Goal: Transaction & Acquisition: Purchase product/service

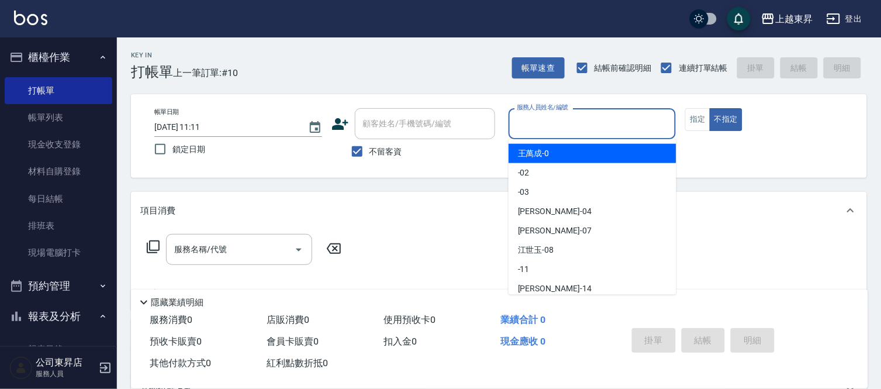
click at [535, 123] on input "服務人員姓名/編號" at bounding box center [592, 123] width 157 height 20
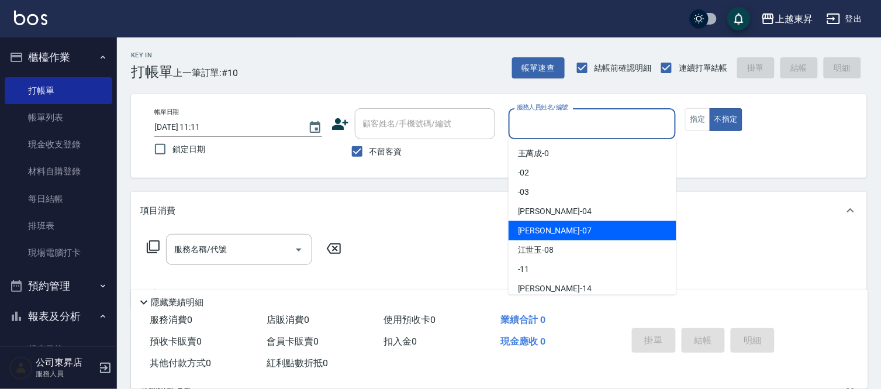
click at [558, 229] on div "[PERSON_NAME] -07" at bounding box center [592, 230] width 168 height 19
type input "[PERSON_NAME]-07"
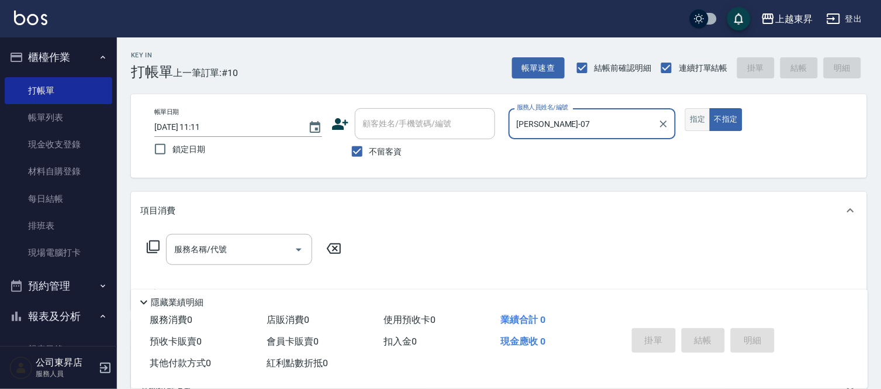
click at [697, 121] on button "指定" at bounding box center [697, 119] width 25 height 23
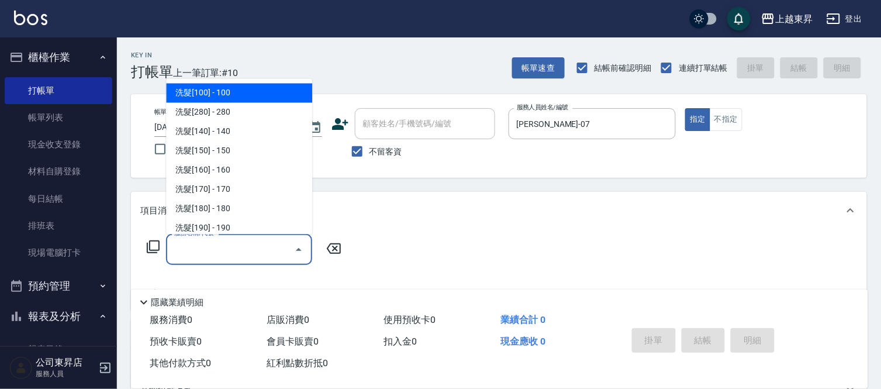
click at [235, 241] on input "服務名稱/代號" at bounding box center [230, 249] width 118 height 20
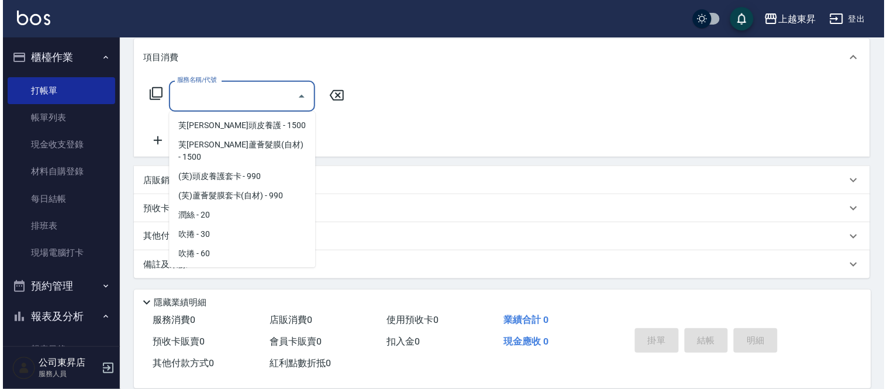
scroll to position [1948, 0]
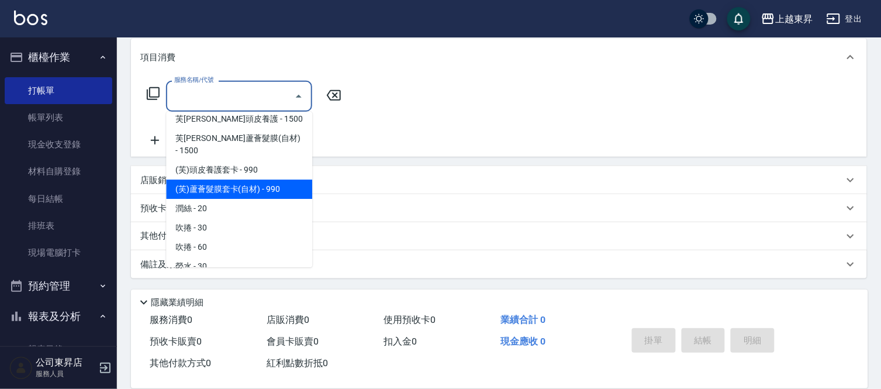
click at [260, 179] on span "(芙)蘆薈髮膜套卡(自材) - 990" at bounding box center [239, 188] width 146 height 19
type input "(芙)蘆薈髮膜套卡(自材)(639)"
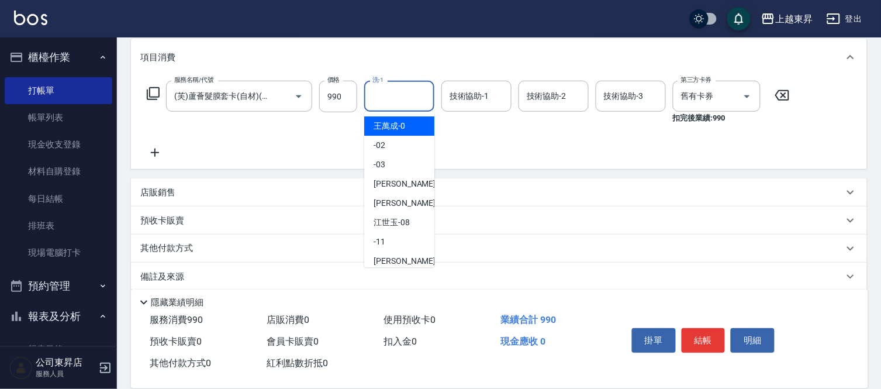
click at [386, 95] on input "洗-1" at bounding box center [399, 96] width 60 height 20
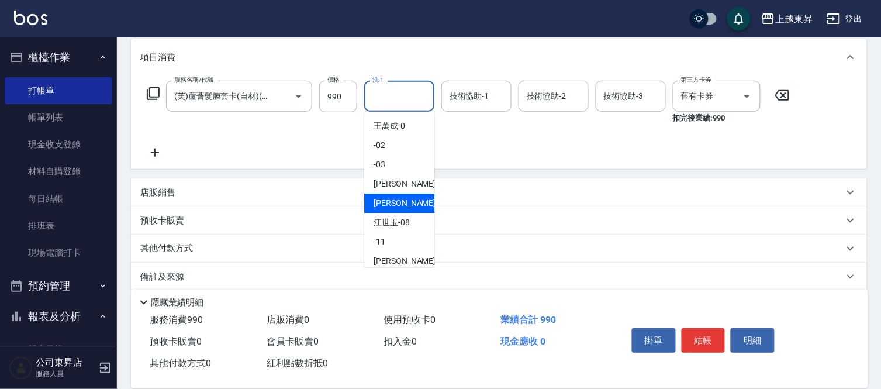
click at [396, 200] on span "[PERSON_NAME] -07" at bounding box center [410, 203] width 74 height 12
type input "[PERSON_NAME]-07"
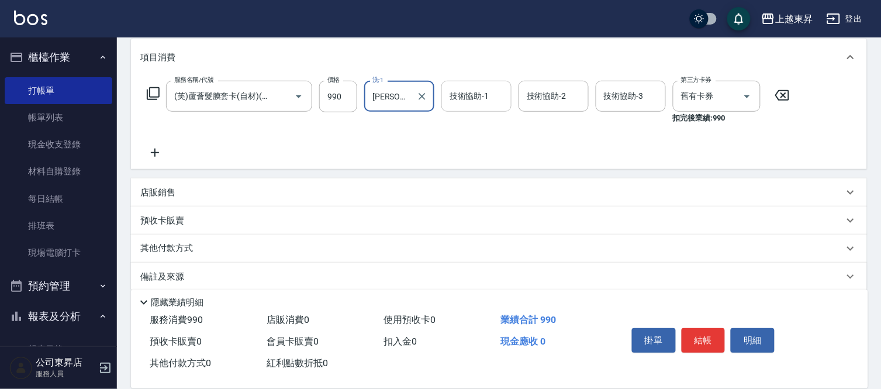
click at [462, 96] on input "技術協助-1" at bounding box center [477, 96] width 60 height 20
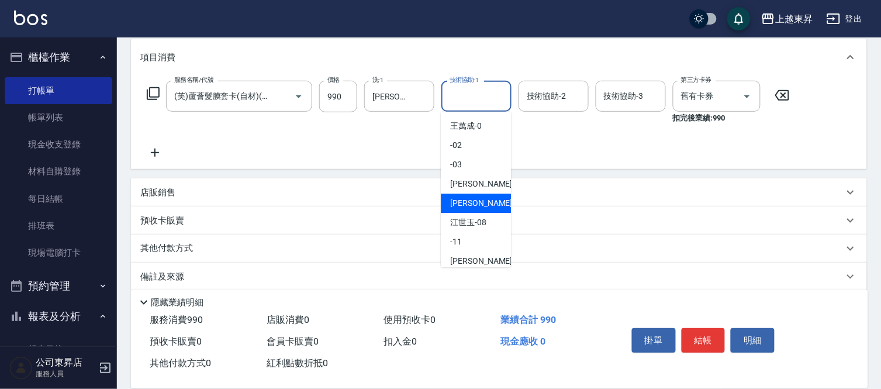
click at [459, 203] on span "[PERSON_NAME] -07" at bounding box center [487, 203] width 74 height 12
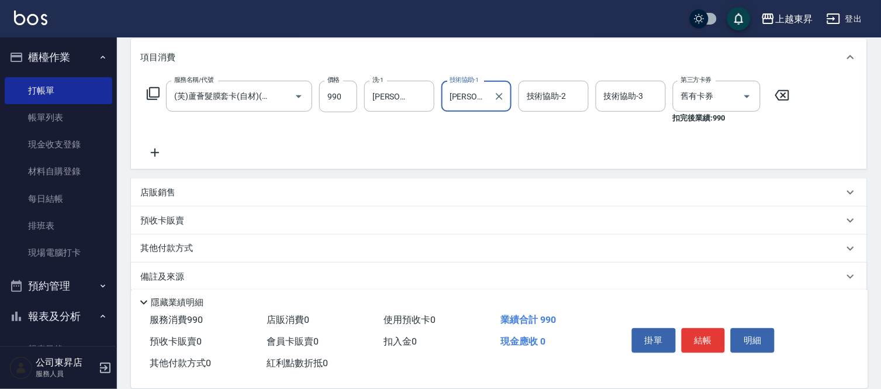
type input "[PERSON_NAME]-07"
click at [697, 335] on button "結帳" at bounding box center [703, 340] width 44 height 25
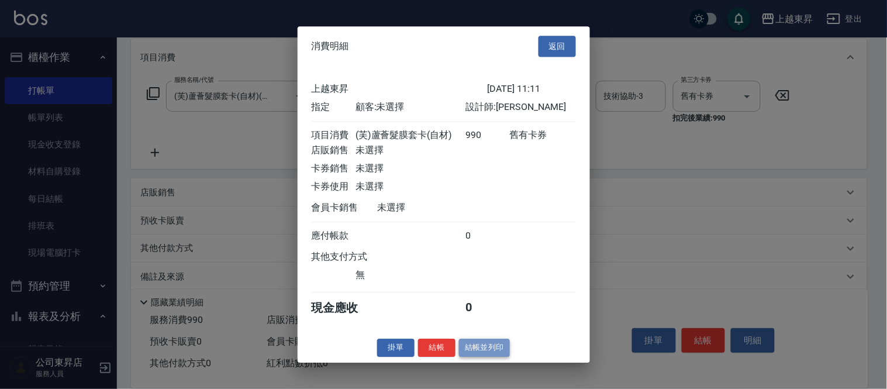
click at [498, 357] on button "結帳並列印" at bounding box center [484, 347] width 51 height 18
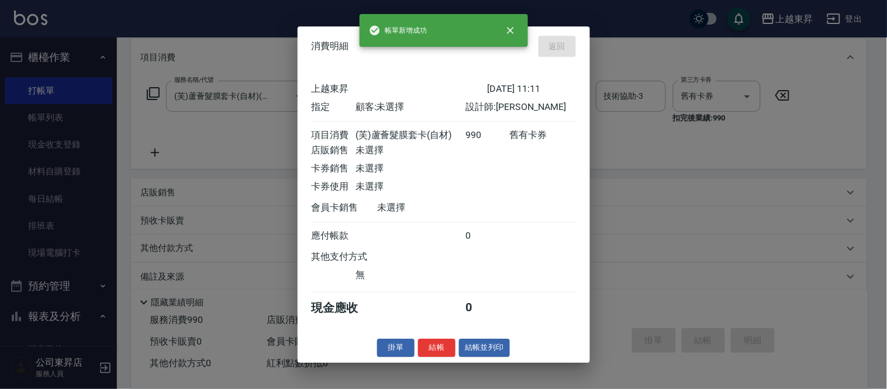
type input "[DATE] 12:42"
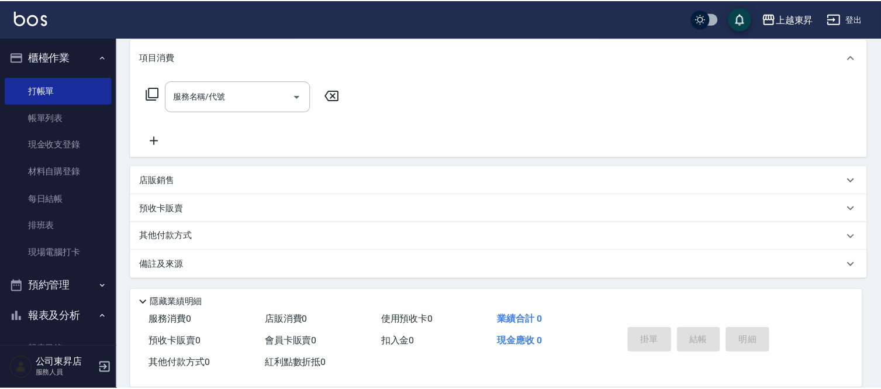
scroll to position [0, 0]
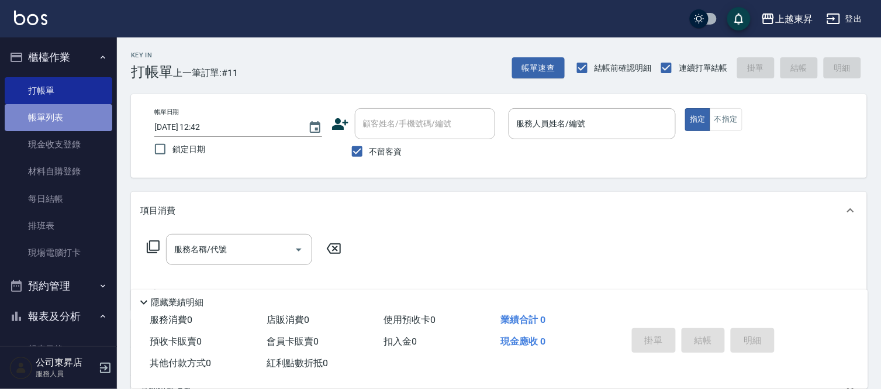
click at [74, 115] on link "帳單列表" at bounding box center [59, 117] width 108 height 27
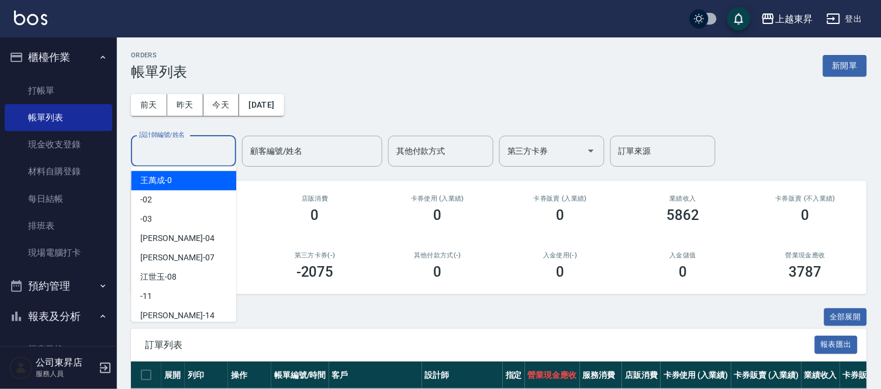
click at [167, 147] on input "設計師編號/姓名" at bounding box center [183, 151] width 95 height 20
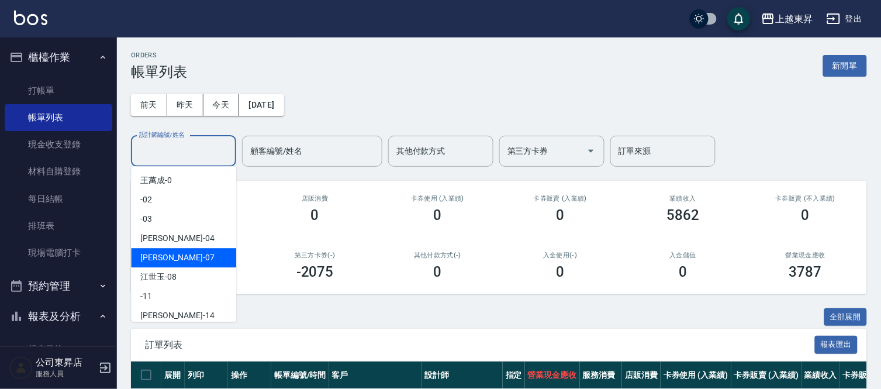
click at [193, 253] on div "[PERSON_NAME] -07" at bounding box center [183, 257] width 105 height 19
type input "[PERSON_NAME]-07"
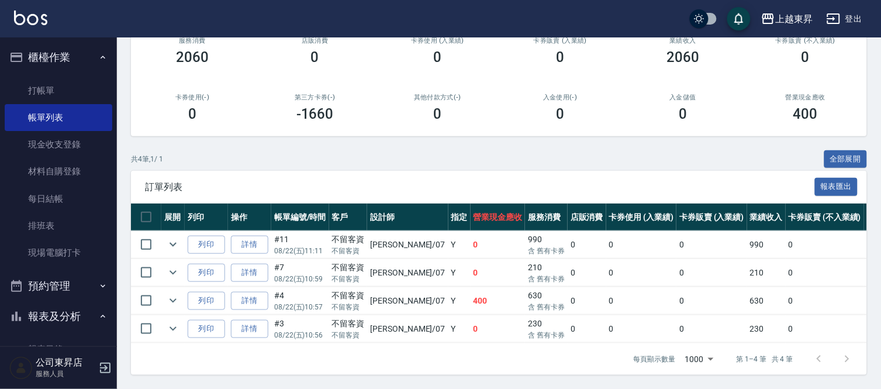
scroll to position [167, 0]
click at [53, 84] on link "打帳單" at bounding box center [59, 90] width 108 height 27
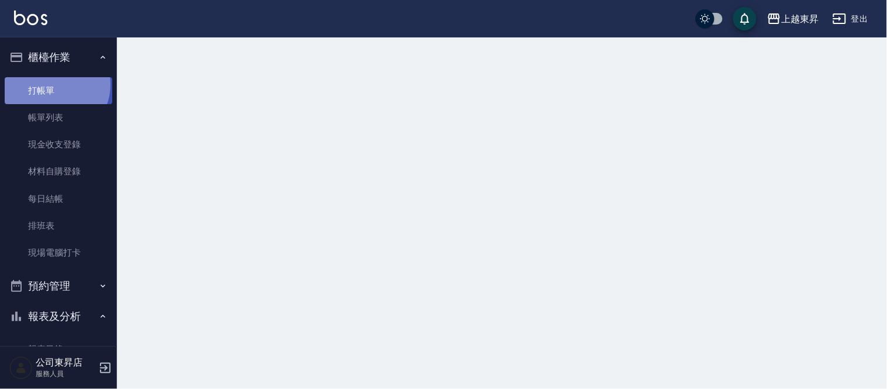
click at [53, 84] on link "打帳單" at bounding box center [59, 90] width 108 height 27
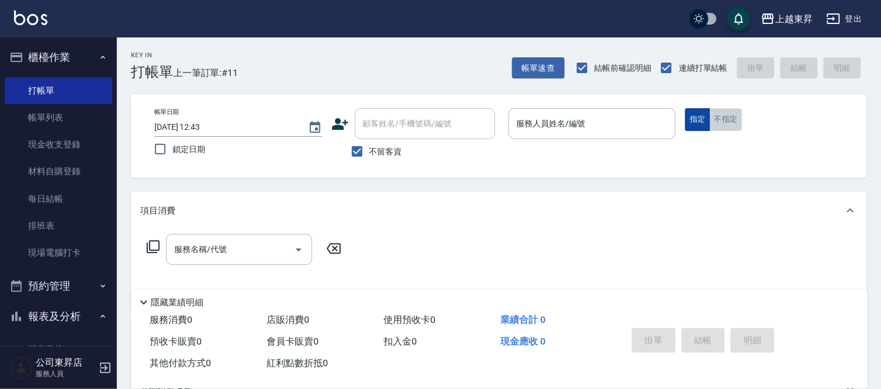
drag, startPoint x: 729, startPoint y: 124, endPoint x: 690, endPoint y: 121, distance: 39.3
click at [729, 124] on button "不指定" at bounding box center [725, 119] width 33 height 23
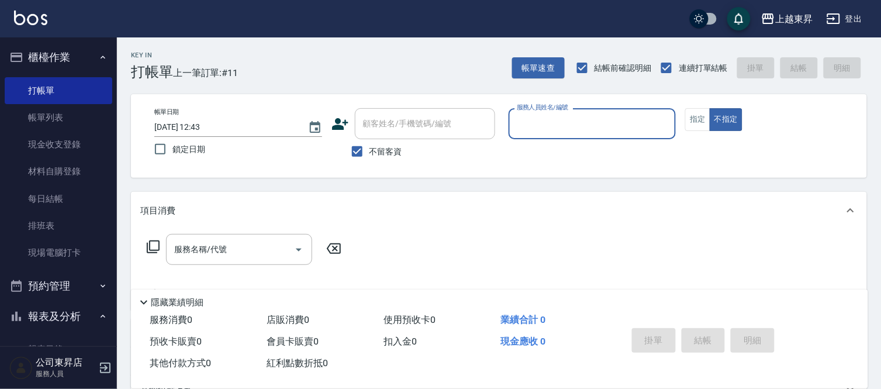
click at [605, 115] on input "服務人員姓名/編號" at bounding box center [592, 123] width 157 height 20
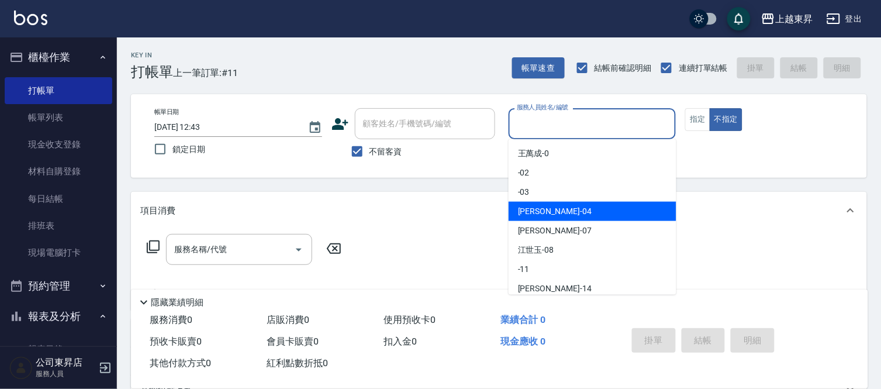
click at [598, 213] on div "[PERSON_NAME]04" at bounding box center [592, 211] width 168 height 19
type input "[PERSON_NAME]04"
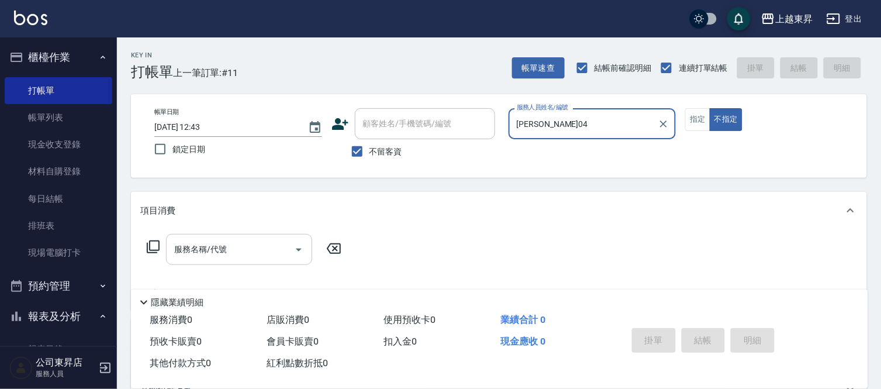
click at [223, 244] on div "服務名稱/代號 服務名稱/代號" at bounding box center [239, 249] width 146 height 31
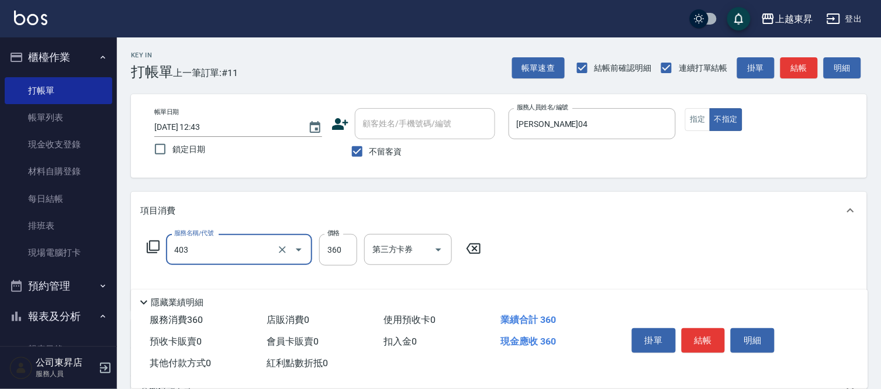
type input "剪髮(360)(403)"
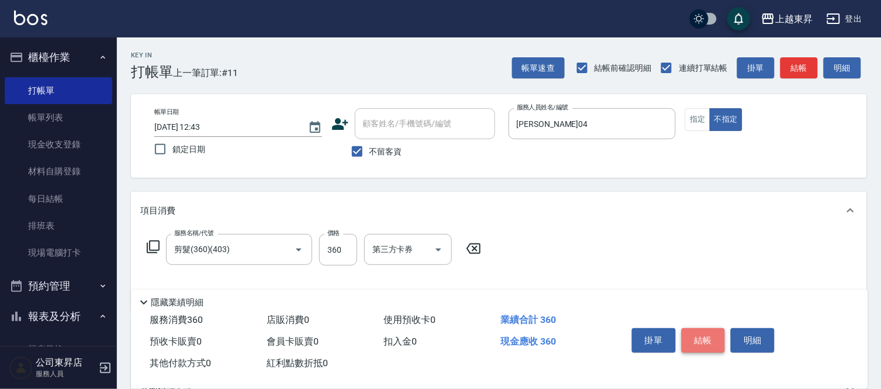
click at [691, 330] on button "結帳" at bounding box center [703, 340] width 44 height 25
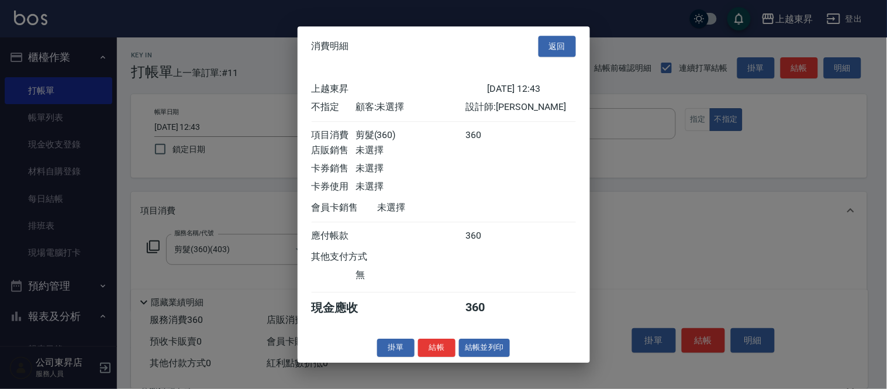
click at [457, 344] on div "消費明細 返回 上越東昇 [DATE] 12:43 不指定 顧客: 未選擇 設計師: [PERSON_NAME] 項目消費 剪髮(360) 360 店販銷售 …" at bounding box center [443, 194] width 292 height 336
click at [463, 349] on button "結帳並列印" at bounding box center [484, 347] width 51 height 18
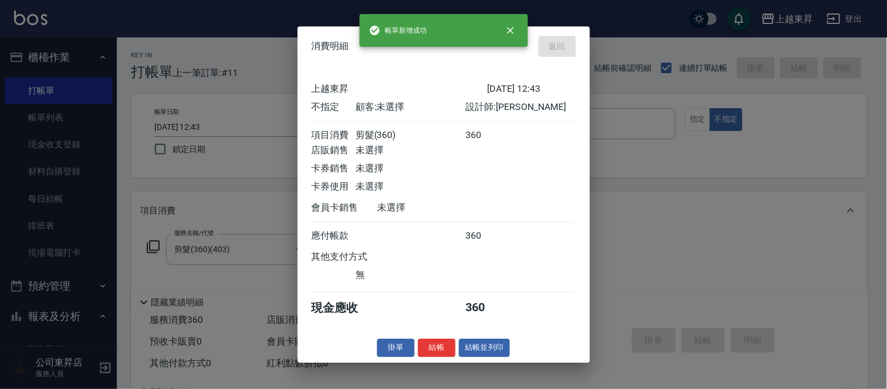
type input "[DATE] 12:54"
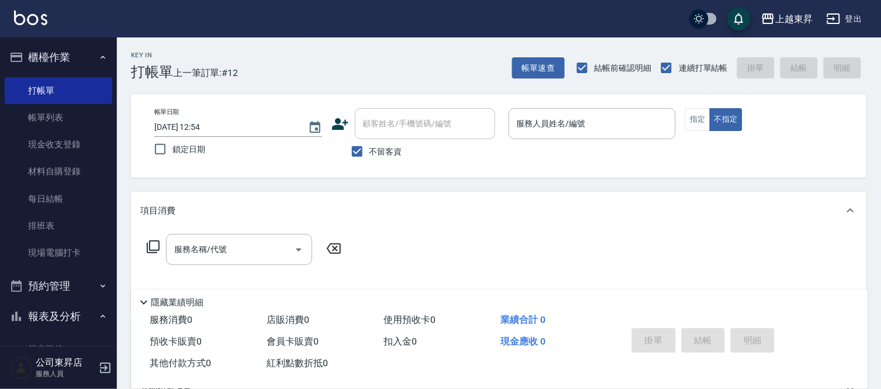
drag, startPoint x: 392, startPoint y: 158, endPoint x: 398, endPoint y: 136, distance: 23.1
click at [392, 158] on label "不留客資" at bounding box center [373, 151] width 57 height 25
click at [369, 158] on input "不留客資" at bounding box center [357, 151] width 25 height 25
checkbox input "false"
click at [400, 119] on input "顧客姓名/手機號碼/編號" at bounding box center [416, 123] width 112 height 20
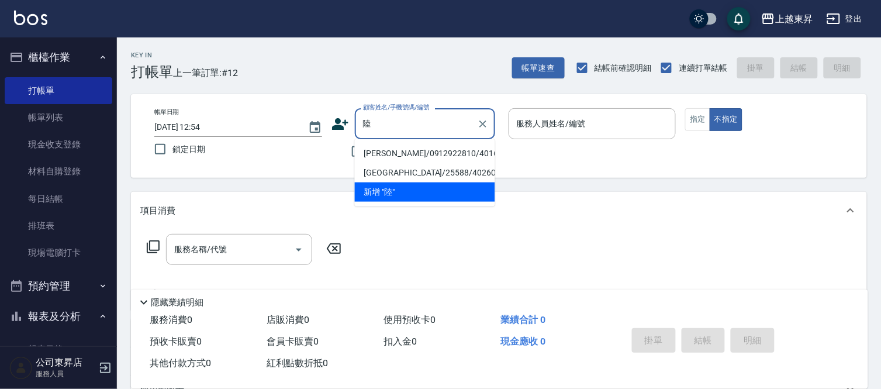
click at [459, 158] on li "[PERSON_NAME]/0912922810/40168" at bounding box center [425, 153] width 140 height 19
type input "[PERSON_NAME]/0912922810/40168"
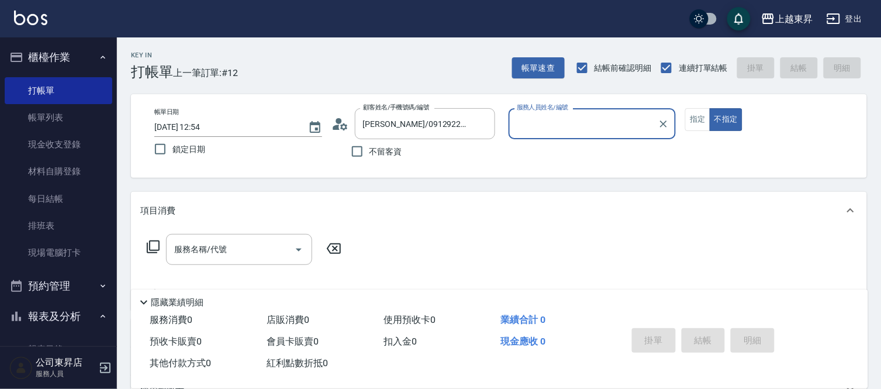
type input "[PERSON_NAME]04"
click at [220, 258] on input "服務名稱/代號" at bounding box center [230, 249] width 118 height 20
click at [149, 247] on icon at bounding box center [153, 246] width 13 height 13
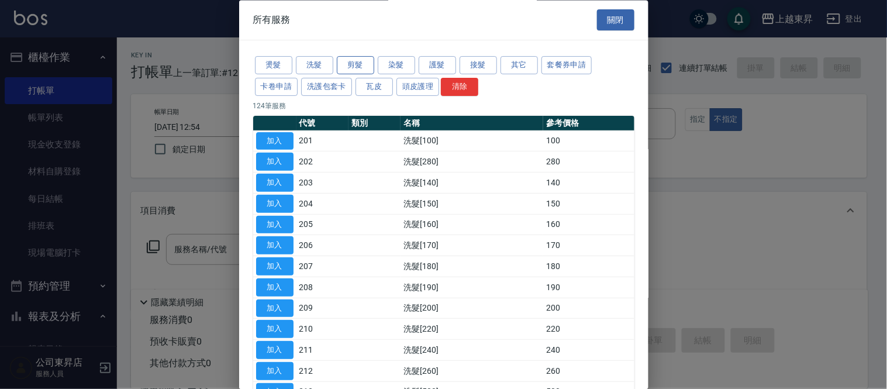
click at [359, 66] on button "剪髮" at bounding box center [355, 66] width 37 height 18
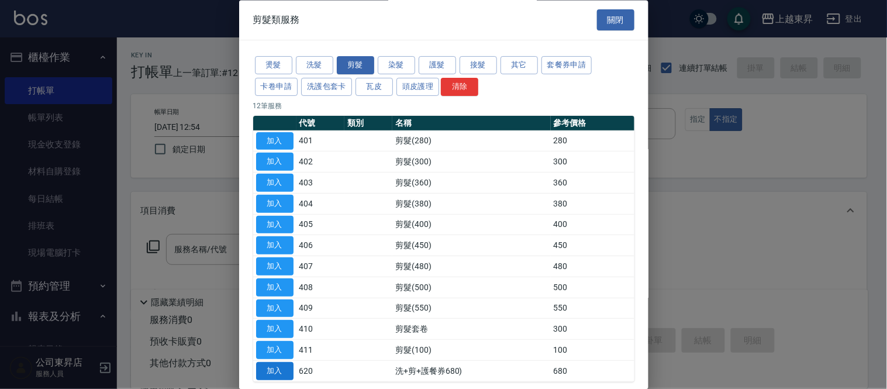
click at [289, 364] on button "加入" at bounding box center [274, 371] width 37 height 18
type input "洗+剪+護餐券680)(620)"
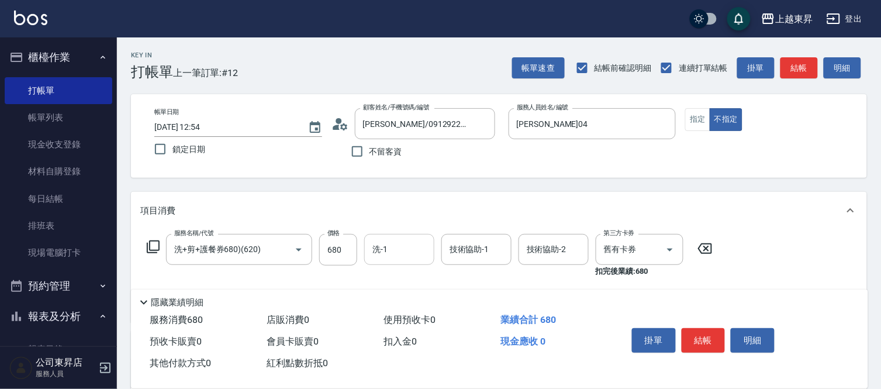
click at [402, 240] on input "洗-1" at bounding box center [399, 249] width 60 height 20
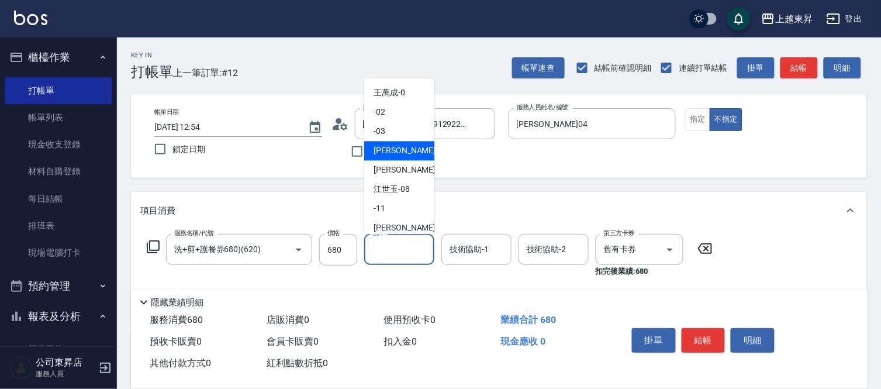
click at [400, 151] on span "[PERSON_NAME]04" at bounding box center [410, 151] width 74 height 12
type input "[PERSON_NAME]04"
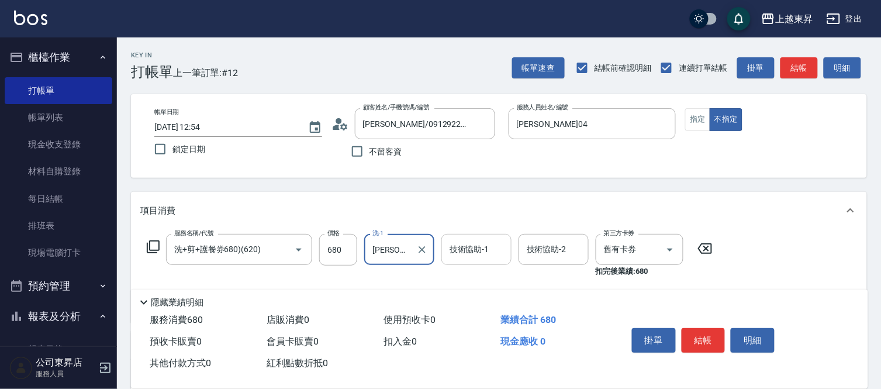
click at [482, 252] on input "技術協助-1" at bounding box center [477, 249] width 60 height 20
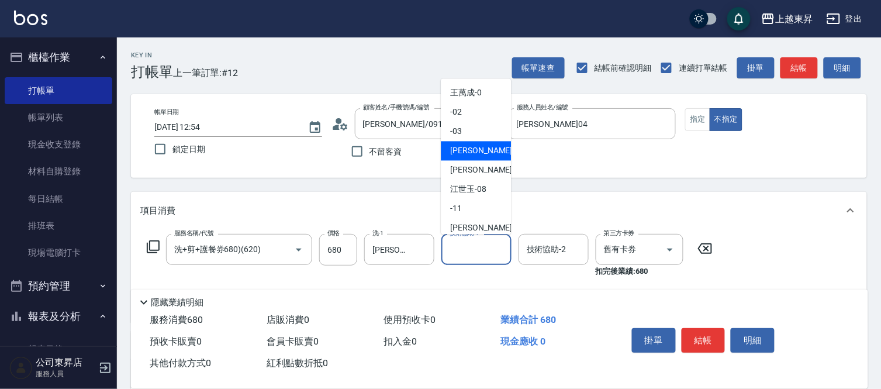
click at [485, 155] on span "[PERSON_NAME]04" at bounding box center [487, 151] width 74 height 12
type input "[PERSON_NAME]04"
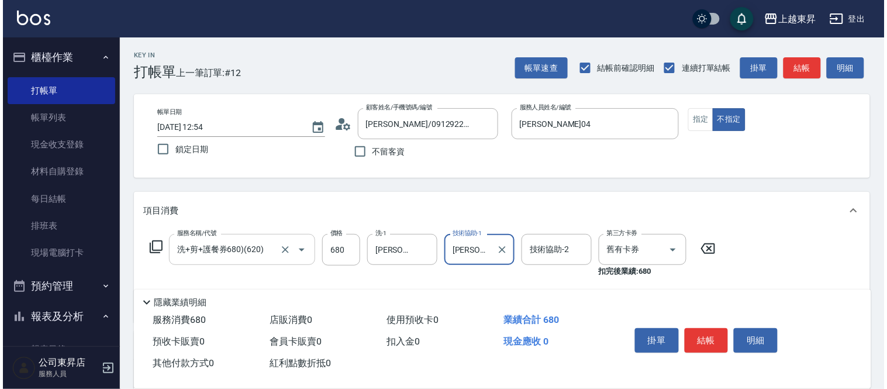
scroll to position [130, 0]
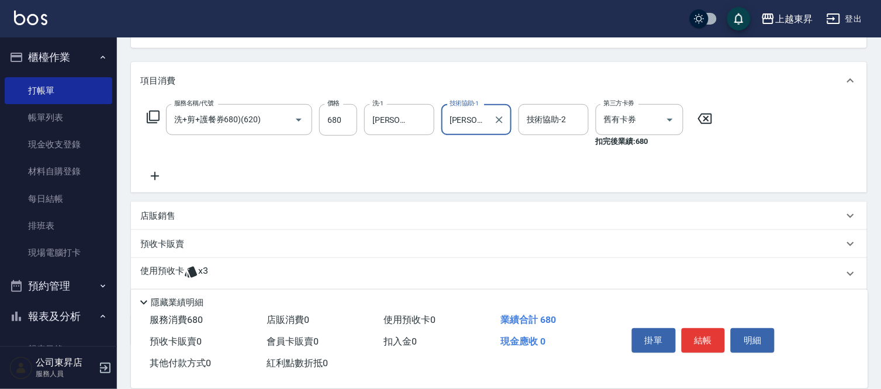
click at [148, 180] on icon at bounding box center [154, 176] width 29 height 14
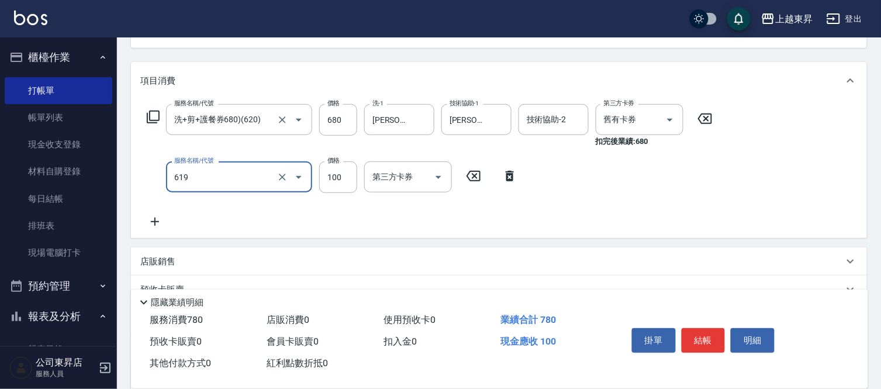
type input "[PERSON_NAME].玻酸.晶膜.水療(619)"
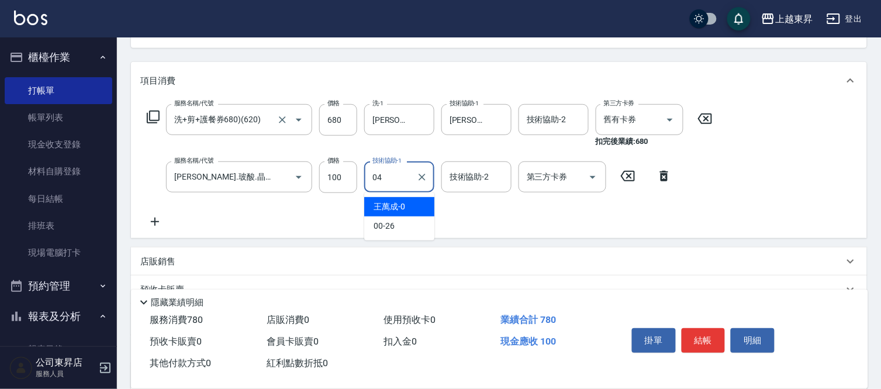
type input "[PERSON_NAME]04"
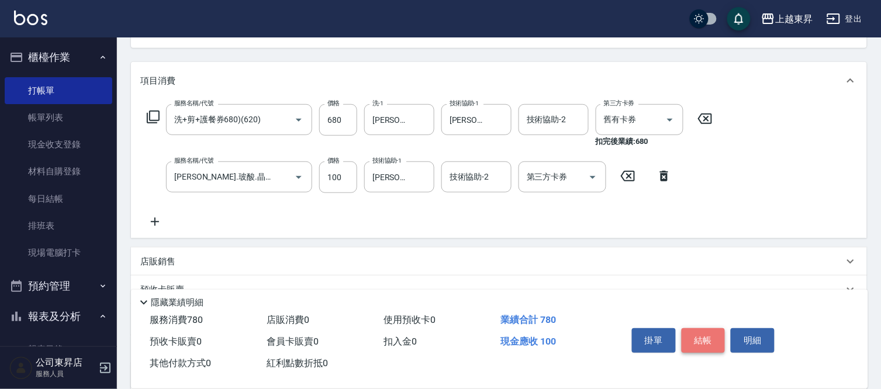
click at [708, 340] on button "結帳" at bounding box center [703, 340] width 44 height 25
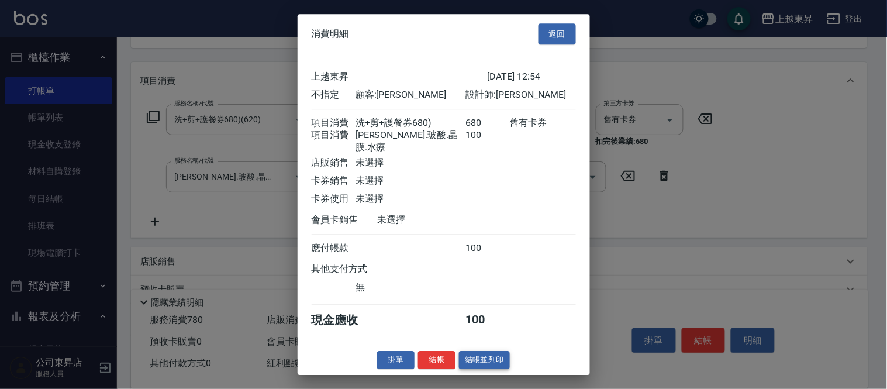
click at [472, 365] on button "結帳並列印" at bounding box center [484, 360] width 51 height 18
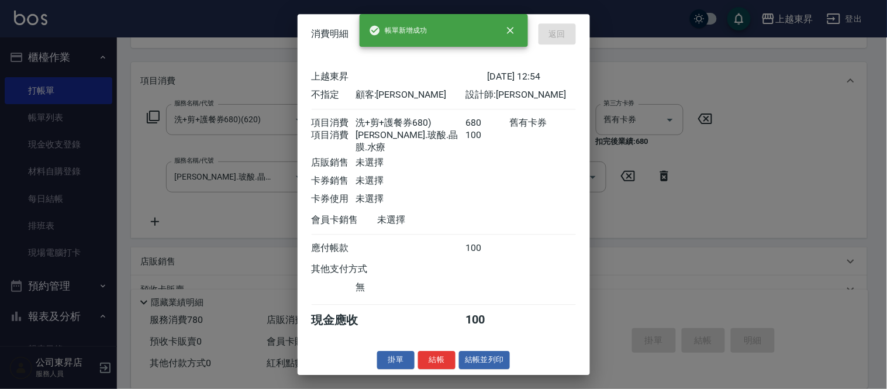
type input "[DATE] 12:55"
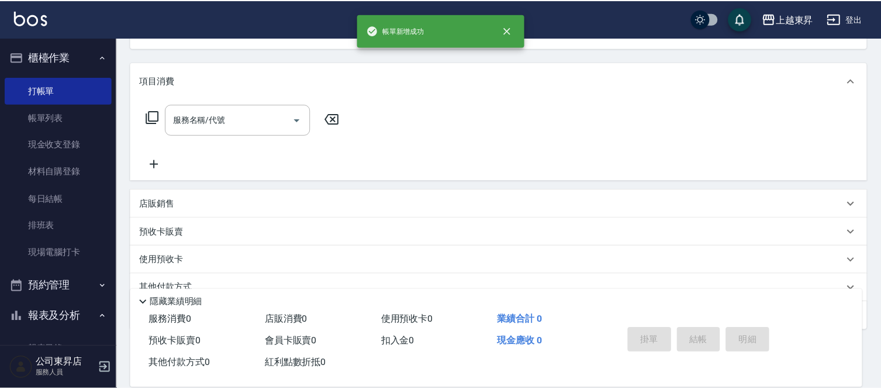
scroll to position [113, 0]
